Goal: Task Accomplishment & Management: Use online tool/utility

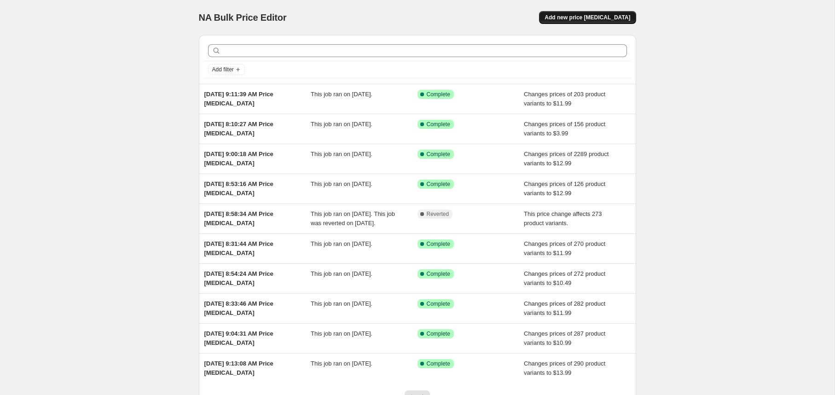
click at [587, 13] on button "Add new price [MEDICAL_DATA]" at bounding box center [587, 17] width 97 height 13
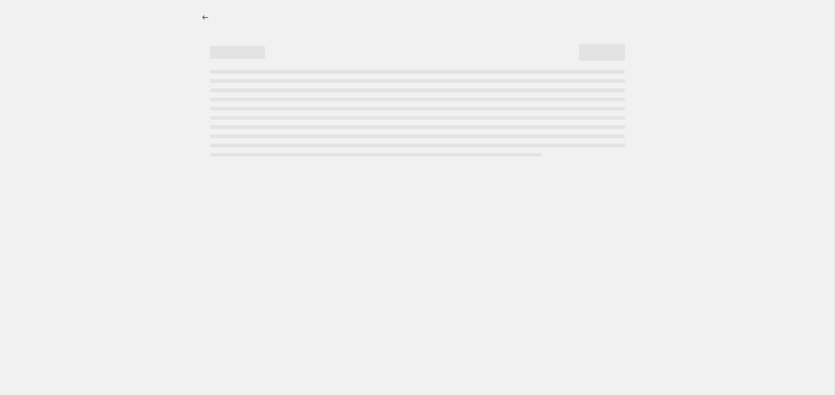
select select "percentage"
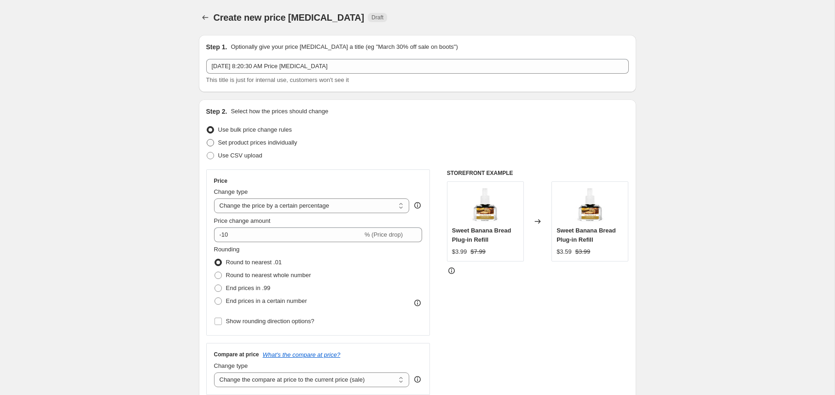
click at [214, 140] on span at bounding box center [210, 143] width 8 height 8
click at [207, 140] on input "Set product prices individually" at bounding box center [207, 139] width 0 height 0
radio input "true"
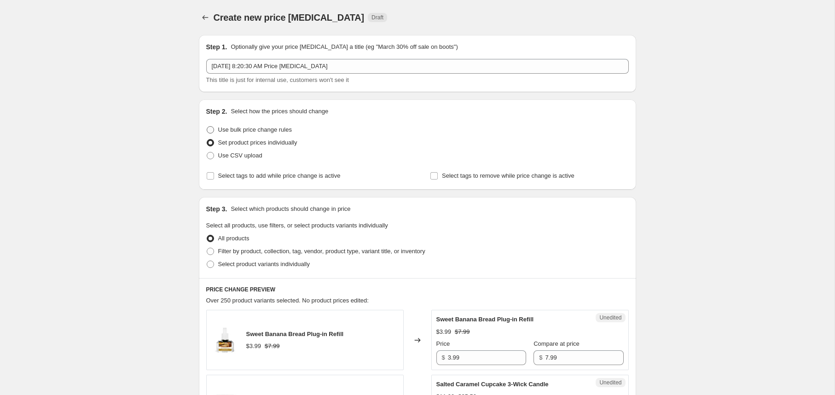
click at [210, 128] on span at bounding box center [210, 129] width 7 height 7
click at [207, 127] on input "Use bulk price change rules" at bounding box center [207, 126] width 0 height 0
radio input "true"
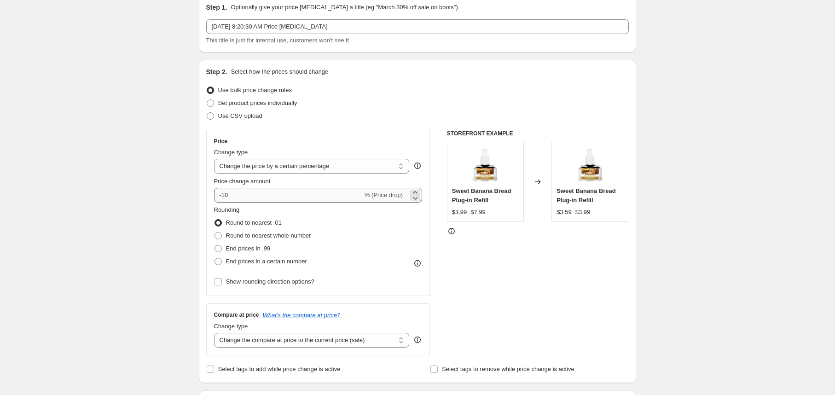
scroll to position [64, 0]
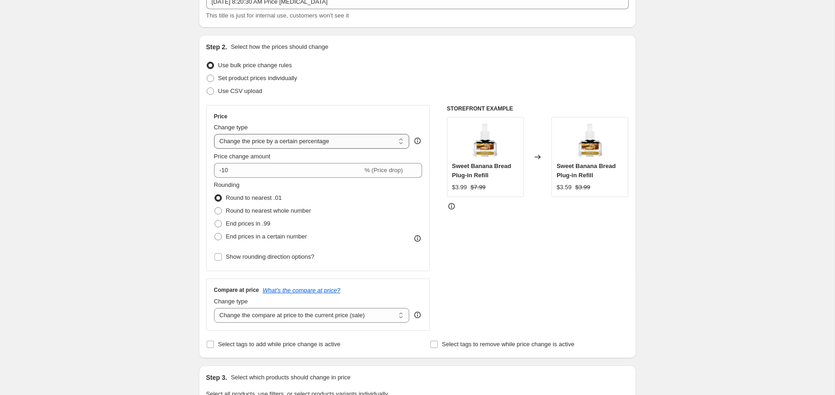
click at [290, 145] on select "Change the price to a certain amount Change the price by a certain amount Chang…" at bounding box center [312, 141] width 196 height 15
select select "to"
click at [214, 134] on select "Change the price to a certain amount Change the price by a certain amount Chang…" at bounding box center [312, 141] width 196 height 15
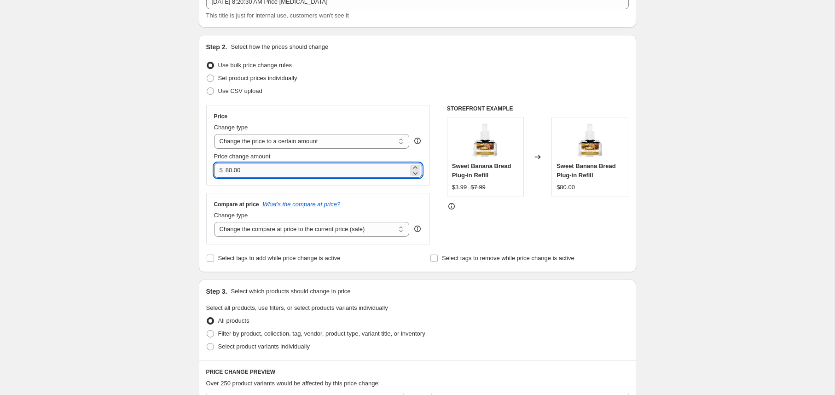
click at [261, 170] on input "80.00" at bounding box center [317, 170] width 183 height 15
type input "9.99"
click at [103, 155] on div "Create new price change job. This page is ready Create new price change job Dra…" at bounding box center [417, 353] width 835 height 835
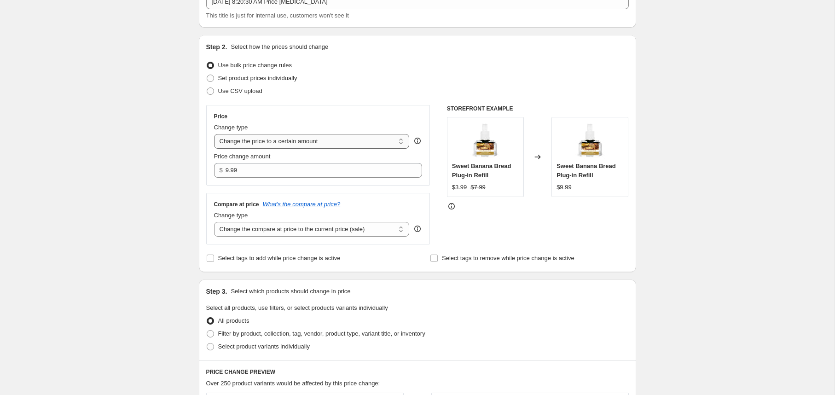
click at [321, 144] on select "Change the price to a certain amount Change the price by a certain amount Chang…" at bounding box center [312, 141] width 196 height 15
click at [214, 134] on select "Change the price to a certain amount Change the price by a certain amount Chang…" at bounding box center [312, 141] width 196 height 15
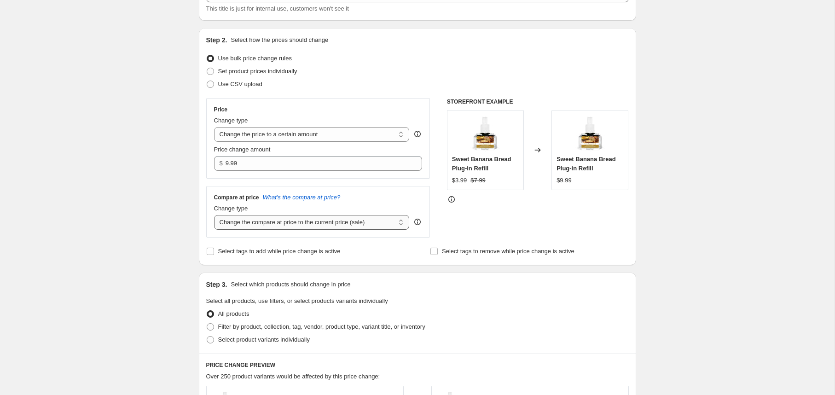
click at [276, 222] on select "Change the compare at price to the current price (sale) Change the compare at p…" at bounding box center [312, 222] width 196 height 15
select select "no_change"
click at [214, 215] on select "Change the compare at price to the current price (sale) Change the compare at p…" at bounding box center [312, 222] width 196 height 15
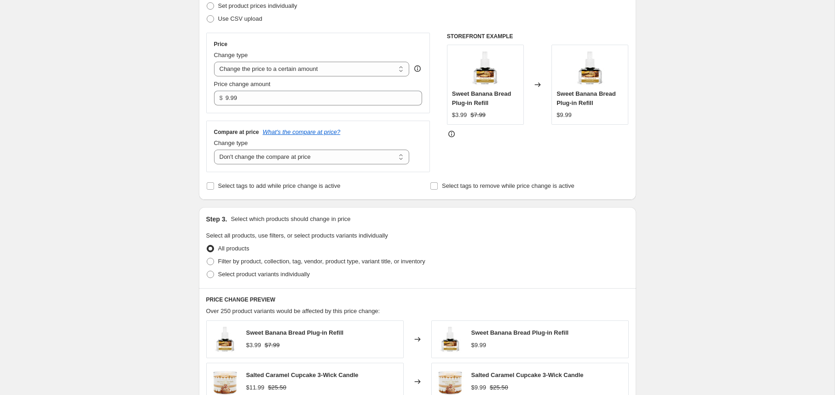
scroll to position [142, 0]
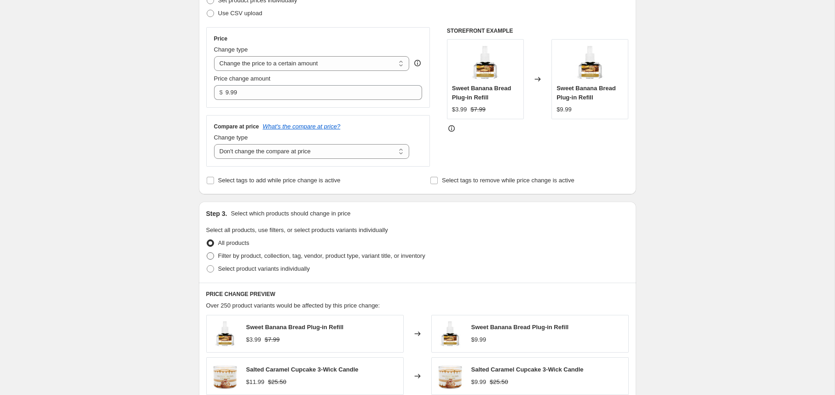
click at [217, 254] on label "Filter by product, collection, tag, vendor, product type, variant title, or inv…" at bounding box center [315, 256] width 219 height 13
click at [207, 253] on input "Filter by product, collection, tag, vendor, product type, variant title, or inv…" at bounding box center [207, 252] width 0 height 0
radio input "true"
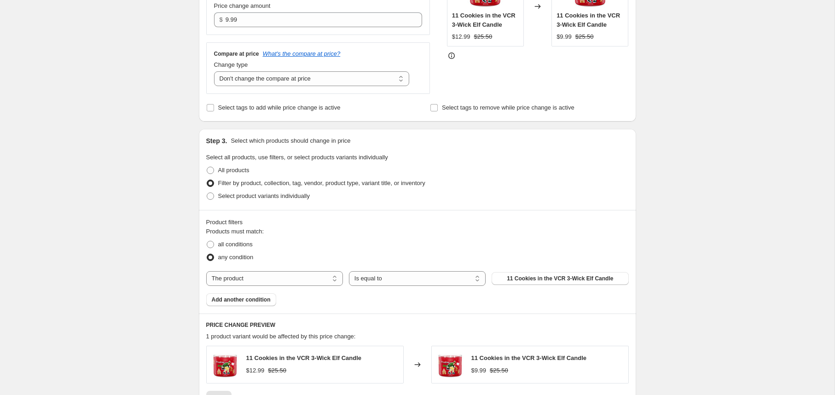
scroll to position [216, 0]
click at [269, 276] on select "The product The product's collection The product's tag The product's vendor The…" at bounding box center [274, 277] width 137 height 15
select select "collection"
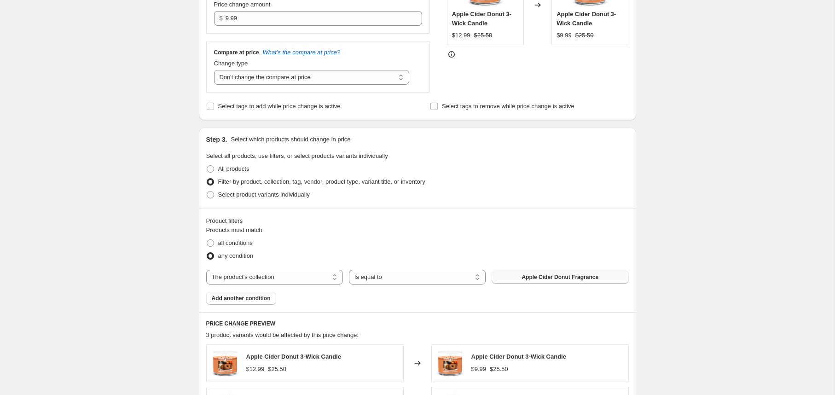
click at [527, 279] on span "Apple Cider Donut Fragrance" at bounding box center [560, 277] width 77 height 7
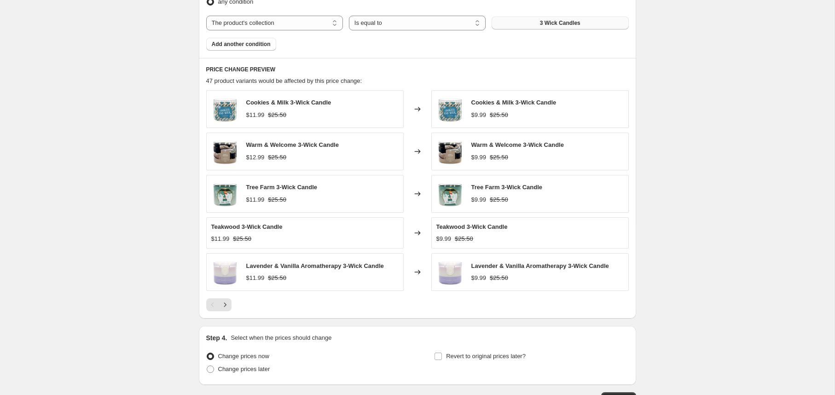
scroll to position [537, 0]
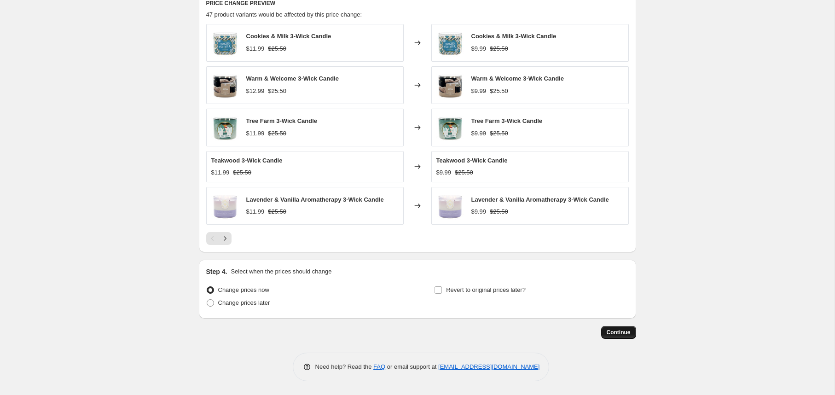
click at [622, 331] on span "Continue" at bounding box center [619, 332] width 24 height 7
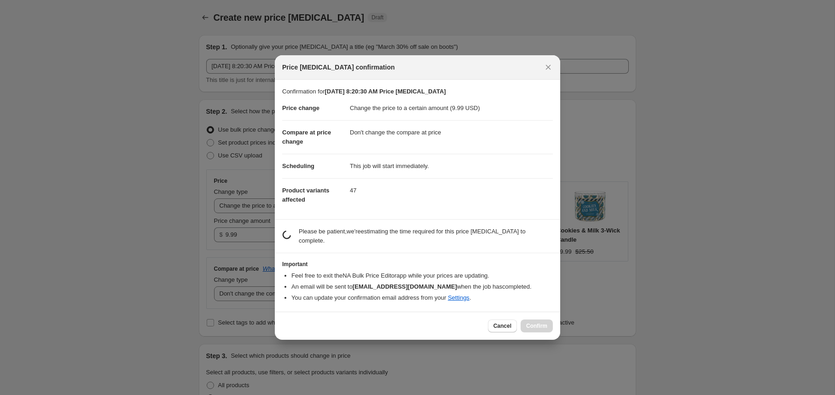
scroll to position [0, 0]
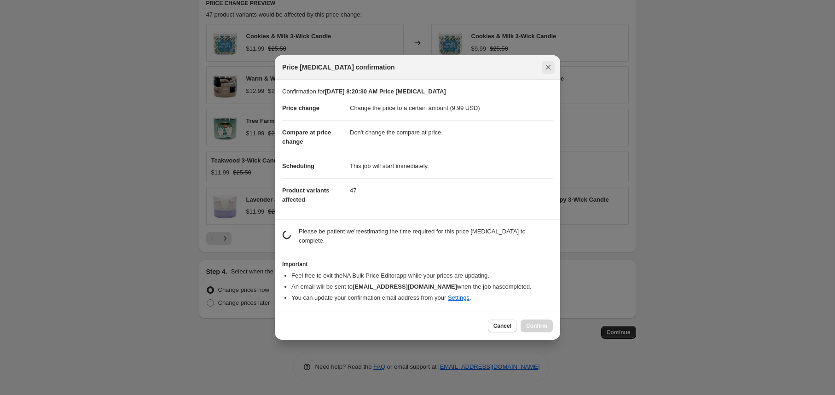
click at [548, 69] on icon "Close" at bounding box center [548, 67] width 9 height 9
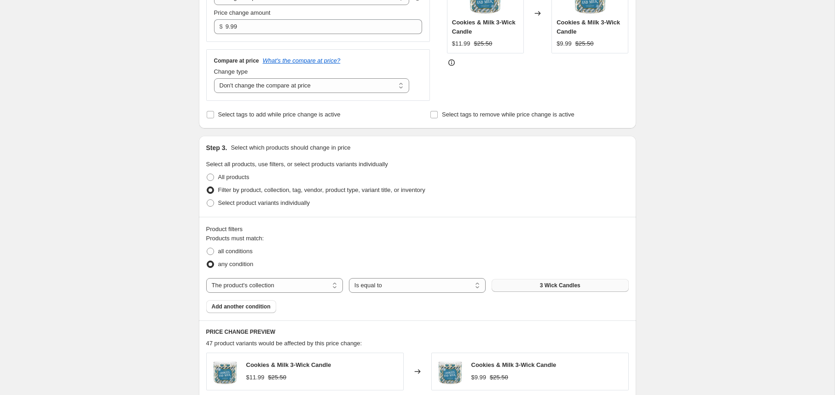
scroll to position [184, 0]
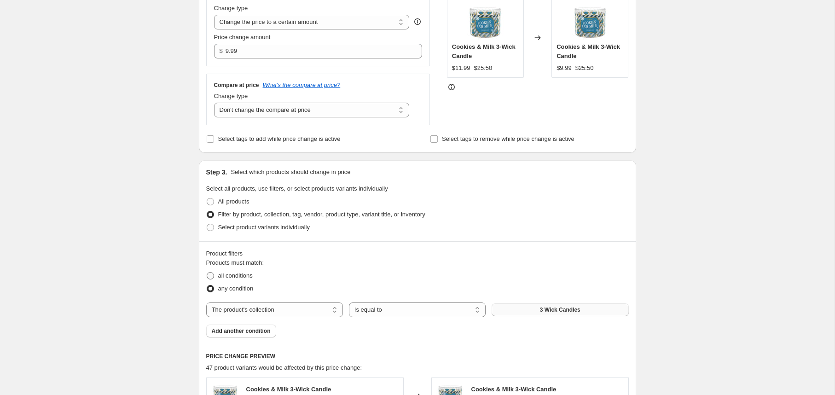
click at [213, 273] on span at bounding box center [210, 275] width 7 height 7
click at [207, 273] on input "all conditions" at bounding box center [207, 272] width 0 height 0
radio input "true"
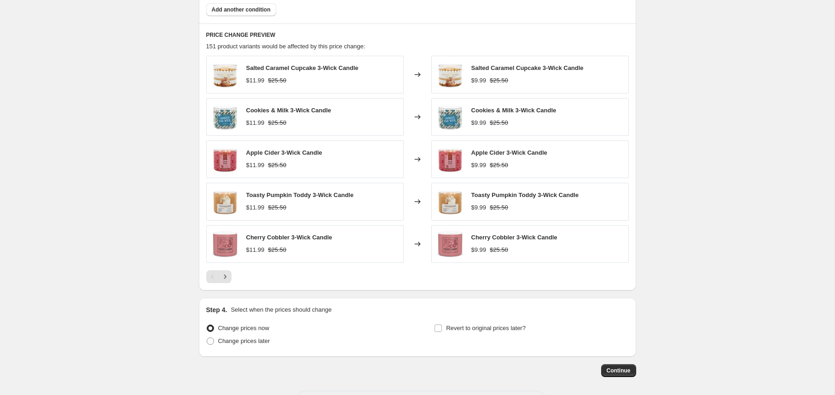
scroll to position [543, 0]
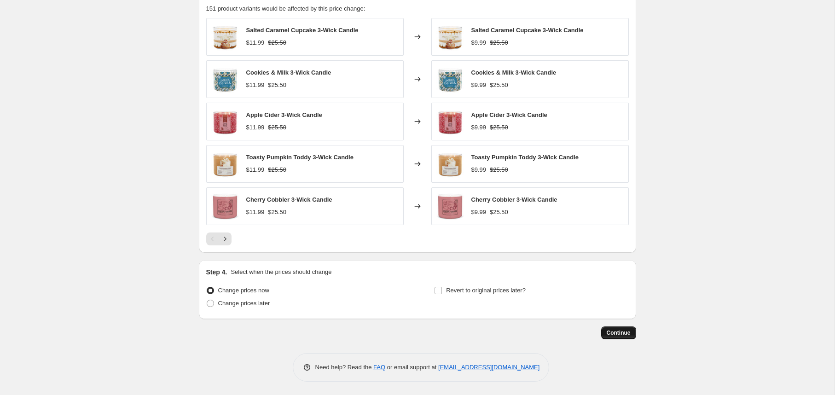
click at [619, 333] on span "Continue" at bounding box center [619, 332] width 24 height 7
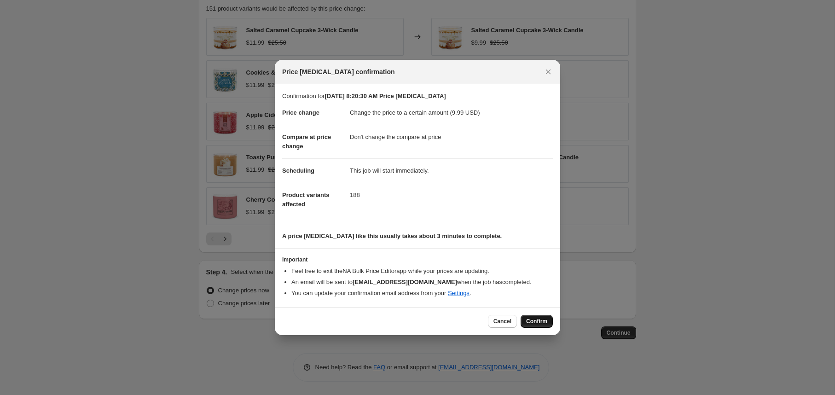
click at [531, 324] on span "Confirm" at bounding box center [536, 321] width 21 height 7
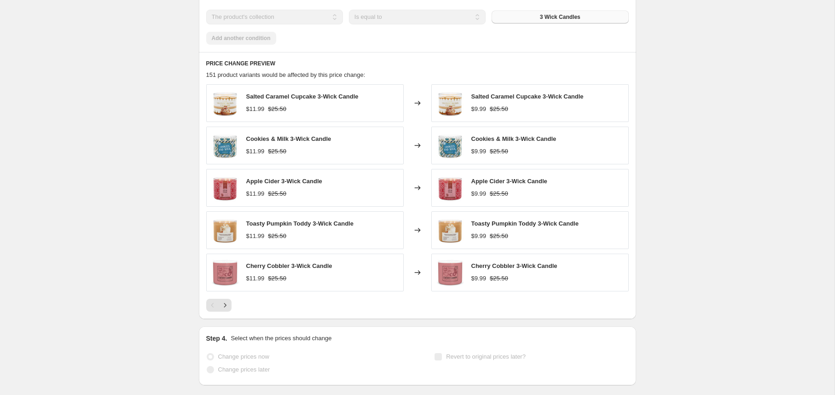
scroll to position [567, 0]
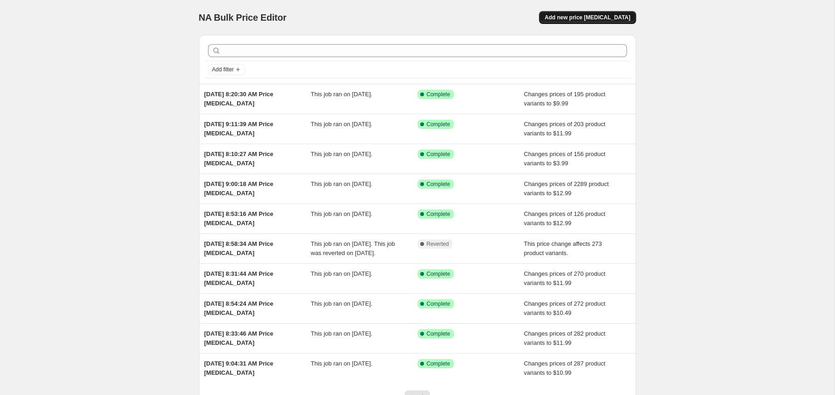
click at [584, 17] on span "Add new price [MEDICAL_DATA]" at bounding box center [588, 17] width 86 height 7
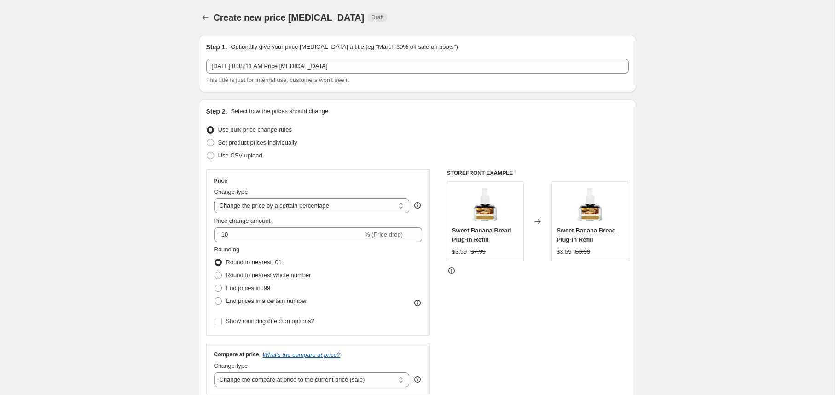
drag, startPoint x: 206, startPoint y: 157, endPoint x: 209, endPoint y: 130, distance: 26.4
click at [209, 131] on ul "Use bulk price change rules Set product prices individually Use CSV upload" at bounding box center [417, 142] width 423 height 39
click at [292, 206] on select "Change the price to a certain amount Change the price by a certain amount Chang…" at bounding box center [312, 205] width 196 height 15
select select "to"
click at [214, 198] on select "Change the price to a certain amount Change the price by a certain amount Chang…" at bounding box center [312, 205] width 196 height 15
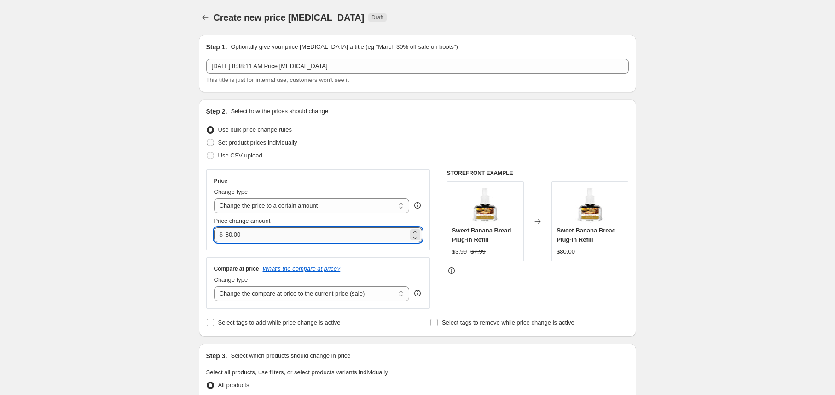
click at [275, 236] on input "80.00" at bounding box center [317, 234] width 183 height 15
type input "9.99"
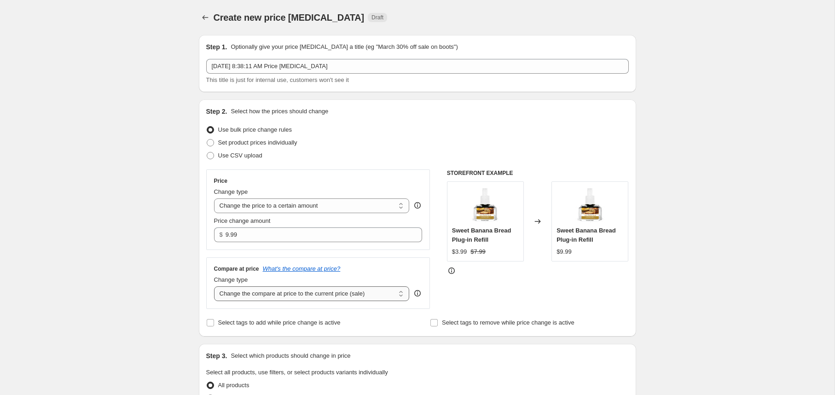
click at [273, 286] on select "Change the compare at price to the current price (sale) Change the compare at p…" at bounding box center [312, 293] width 196 height 15
select select "no_change"
click at [214, 286] on select "Change the compare at price to the current price (sale) Change the compare at p…" at bounding box center [312, 293] width 196 height 15
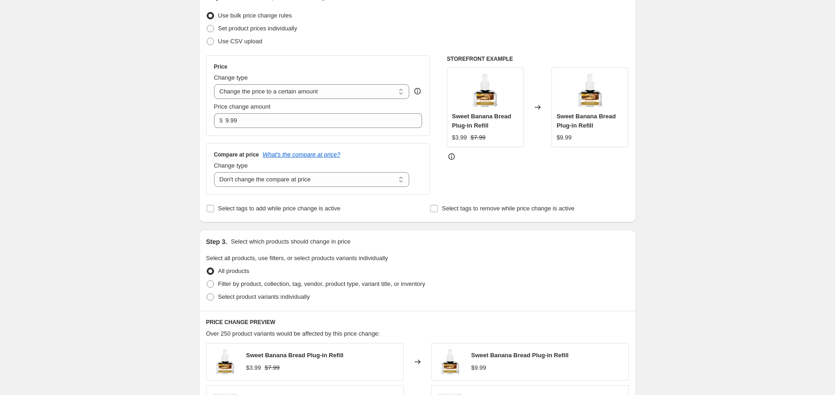
scroll to position [112, 0]
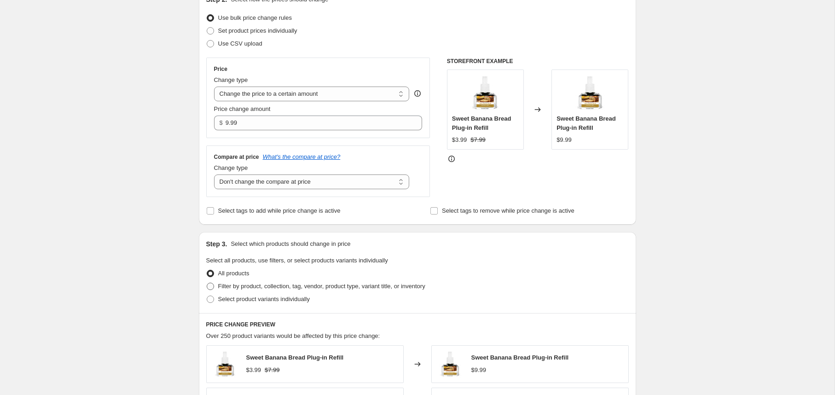
click at [211, 286] on span at bounding box center [210, 286] width 7 height 7
click at [207, 283] on input "Filter by product, collection, tag, vendor, product type, variant title, or inv…" at bounding box center [207, 283] width 0 height 0
radio input "true"
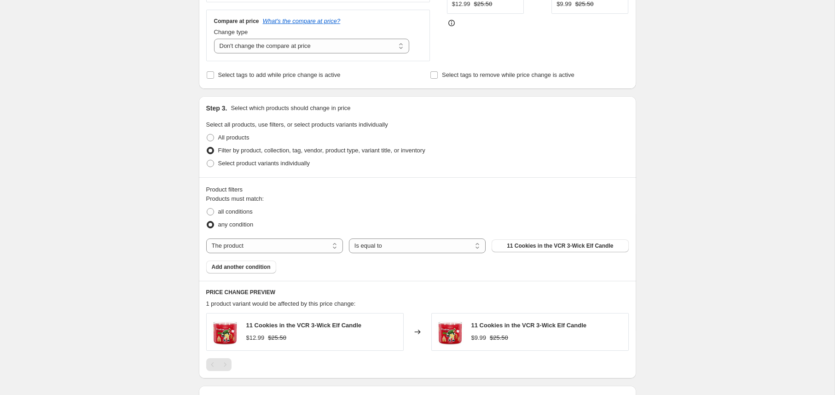
scroll to position [252, 0]
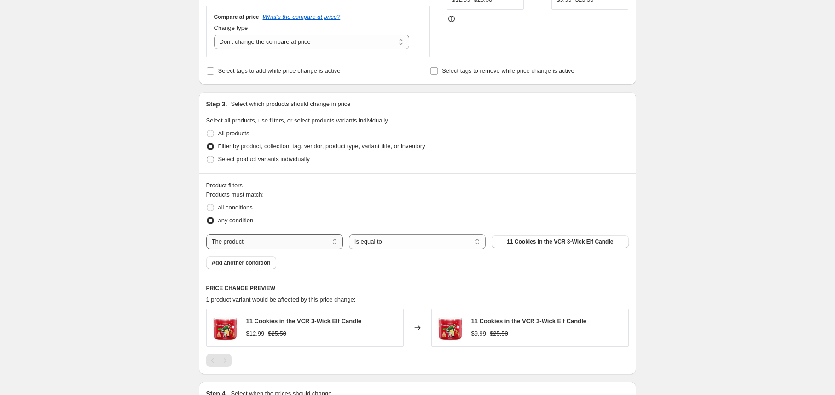
click at [285, 245] on select "The product The product's collection The product's tag The product's vendor The…" at bounding box center [274, 241] width 137 height 15
select select "collection"
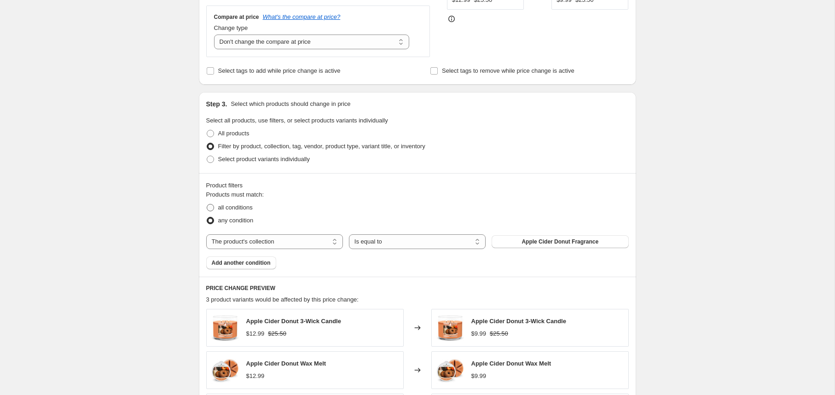
click at [210, 208] on span at bounding box center [210, 207] width 7 height 7
click at [207, 204] on input "all conditions" at bounding box center [207, 204] width 0 height 0
radio input "true"
click at [539, 240] on span "Apple Cider Donut Fragrance" at bounding box center [560, 241] width 77 height 7
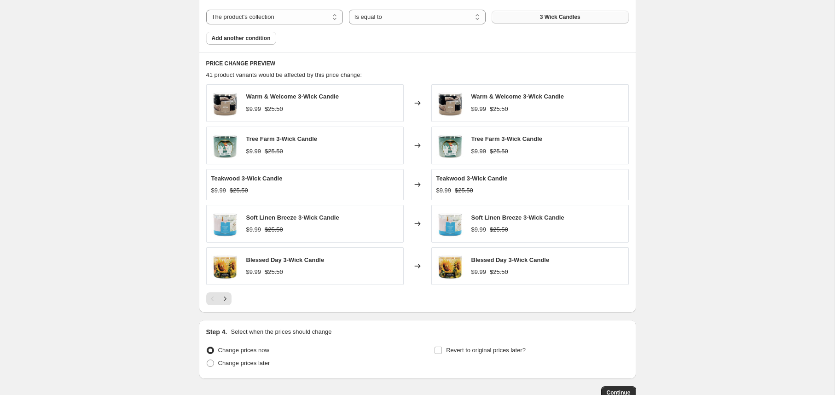
scroll to position [531, 0]
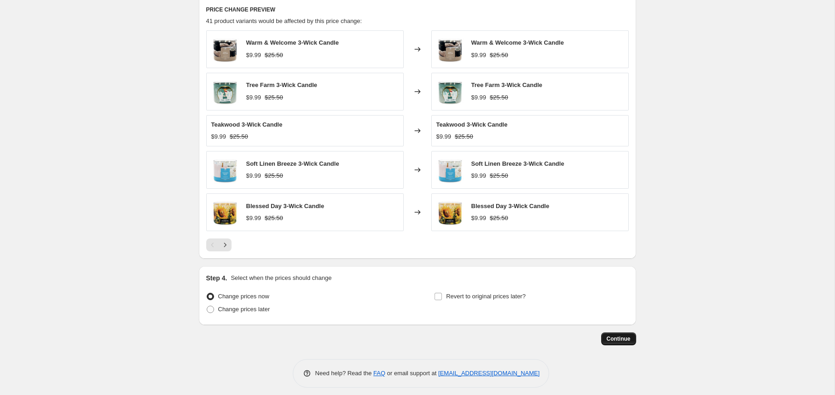
click at [628, 344] on button "Continue" at bounding box center [618, 338] width 35 height 13
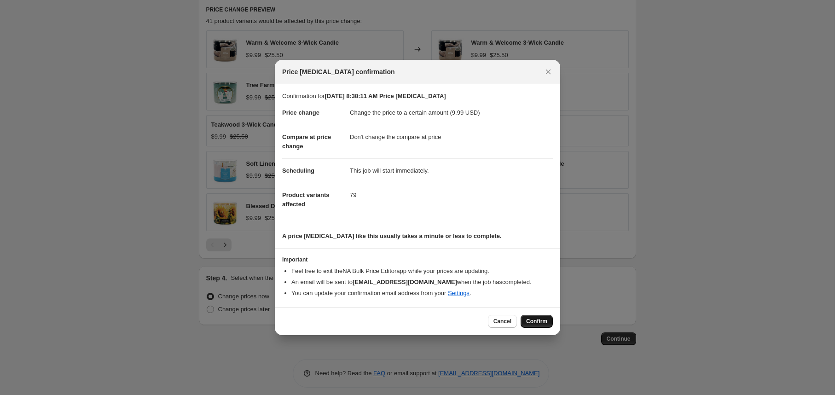
click at [536, 321] on span "Confirm" at bounding box center [536, 321] width 21 height 7
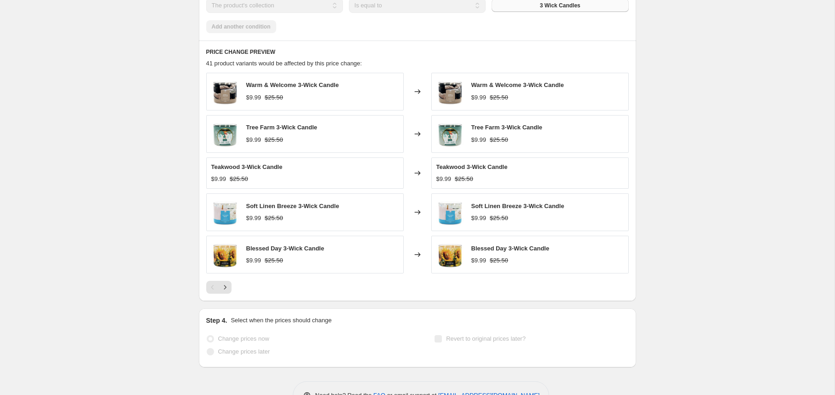
scroll to position [554, 0]
select select "no_change"
select select "collection"
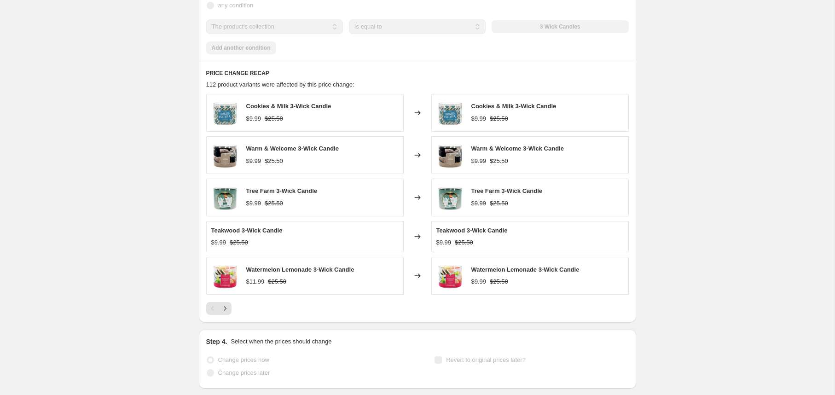
scroll to position [0, 0]
